Goal: Task Accomplishment & Management: Use online tool/utility

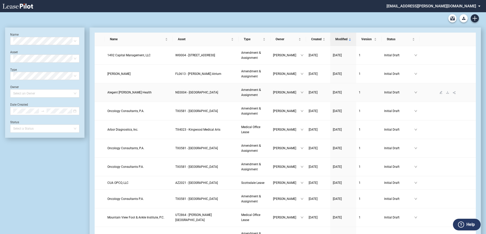
click at [203, 92] on span "NE0004 - [GEOGRAPHIC_DATA]" at bounding box center [196, 93] width 43 height 4
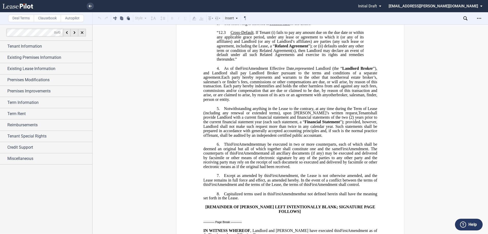
scroll to position [204, 0]
drag, startPoint x: 222, startPoint y: 115, endPoint x: 326, endPoint y: 143, distance: 107.8
click at [326, 137] on p "5. Notwithstanding anything in the Lease to the contrary, at any time during th…" at bounding box center [291, 121] width 174 height 31
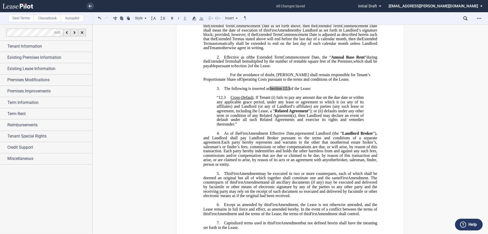
scroll to position [127, 0]
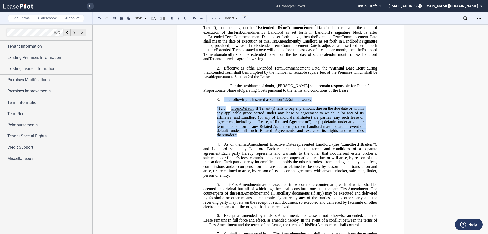
drag, startPoint x: 223, startPoint y: 108, endPoint x: 279, endPoint y: 144, distance: 66.9
click at [279, 137] on div "﻿ !!SET_LEVEL_0!! !!LEASE_LEVEL_1!! 3. The following is inserted as Section 12.…" at bounding box center [291, 115] width 174 height 45
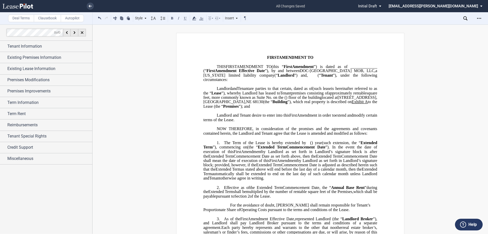
scroll to position [0, 0]
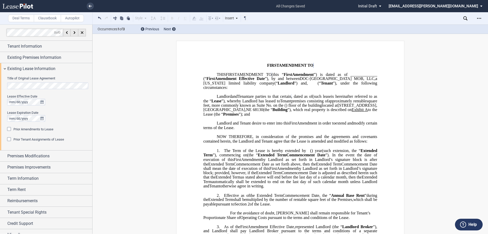
click at [24, 90] on editor-control "Title of Original Lease Agreement" at bounding box center [48, 85] width 82 height 18
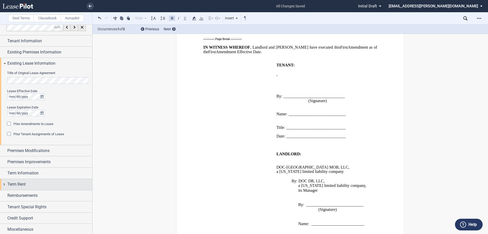
scroll to position [7, 0]
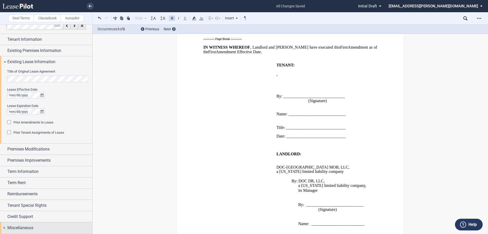
click at [30, 229] on span "Miscellaneous" at bounding box center [20, 228] width 26 height 6
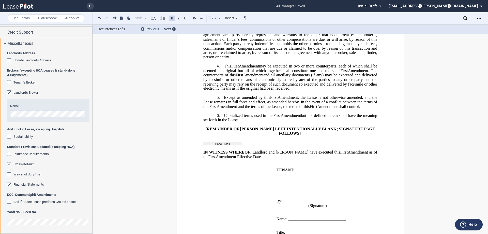
scroll to position [73, 0]
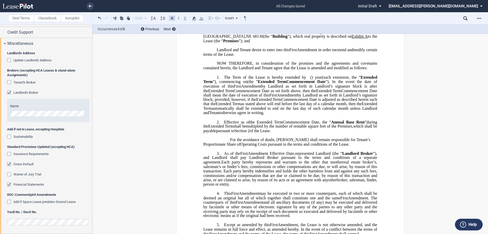
click at [353, 124] on span "Annual Base Rent" at bounding box center [349, 122] width 34 height 5
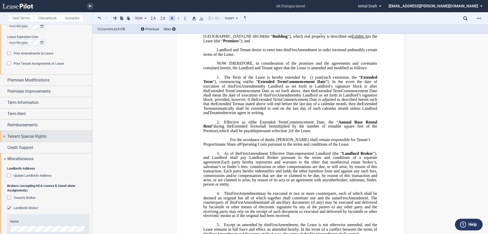
scroll to position [76, 0]
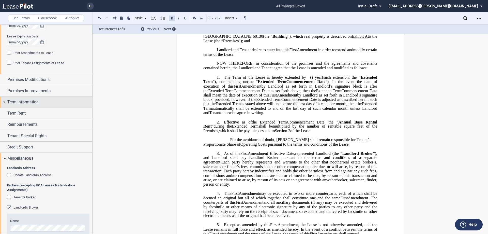
click at [28, 103] on span "Term Information" at bounding box center [22, 102] width 31 height 6
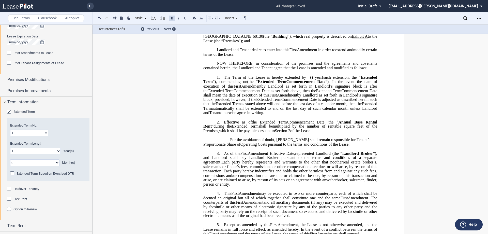
scroll to position [127, 0]
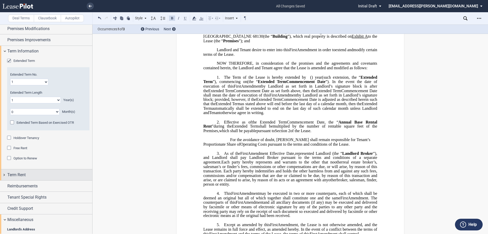
click at [24, 174] on span "Term Rent" at bounding box center [16, 175] width 18 height 6
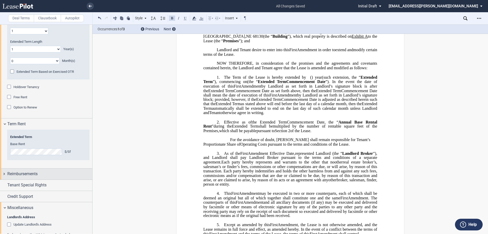
click at [37, 177] on div "Reimbursements" at bounding box center [46, 173] width 92 height 11
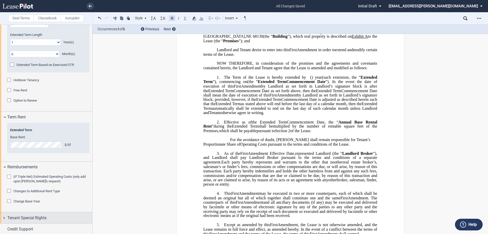
scroll to position [254, 0]
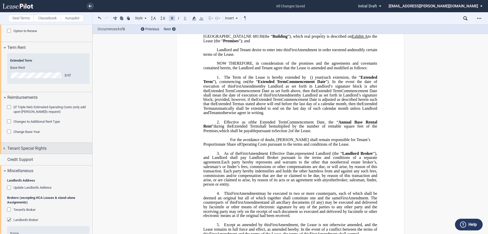
click at [35, 149] on span "Tenant Special Rights" at bounding box center [26, 148] width 39 height 6
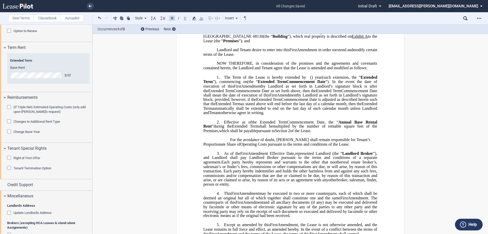
click at [46, 169] on span "Tenant Termination Option" at bounding box center [32, 168] width 38 height 4
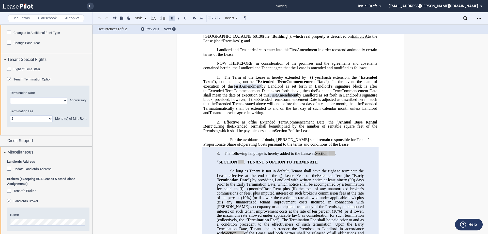
scroll to position [356, 0]
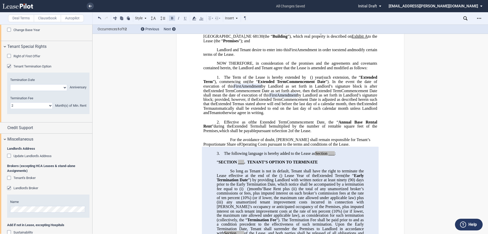
click at [63, 88] on select "Year 1 Year 2 Year 3 Year 4 Year 5 Year 6 Year 7 Year 8 Year 9 Year 10 Year 11 …" at bounding box center [38, 87] width 57 height 7
